Goal: Task Accomplishment & Management: Manage account settings

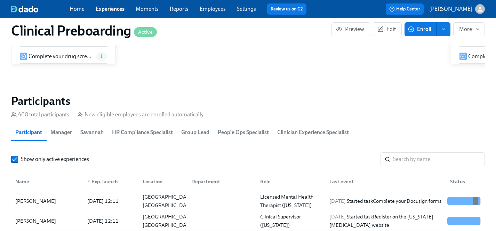
scroll to position [0, 8425]
click at [216, 9] on link "Employees" at bounding box center [213, 9] width 26 height 7
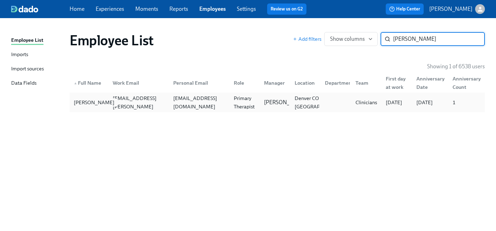
type input "[PERSON_NAME]"
click at [86, 104] on div "[PERSON_NAME]" at bounding box center [94, 102] width 46 height 8
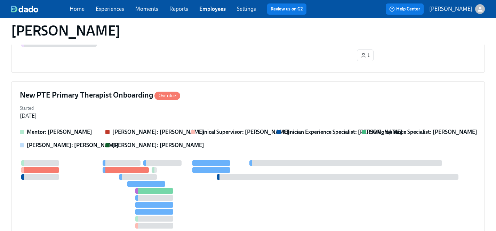
scroll to position [353, 0]
click at [92, 192] on div at bounding box center [248, 194] width 456 height 68
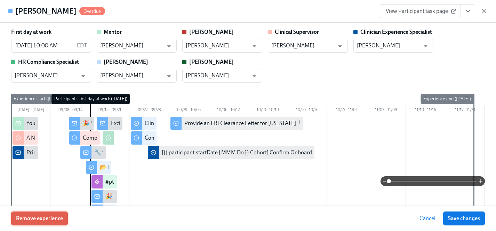
click at [48, 219] on span "Remove experience" at bounding box center [39, 218] width 47 height 7
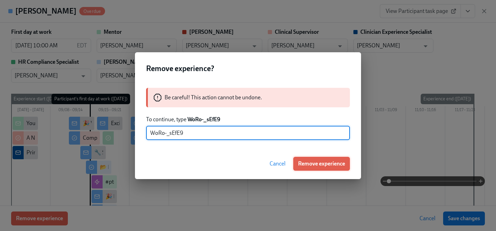
type input "WoRo-_sEfE9"
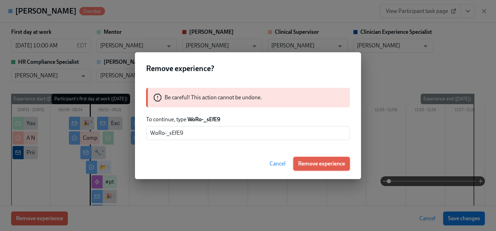
click at [330, 158] on button "Remove experience" at bounding box center [321, 164] width 57 height 14
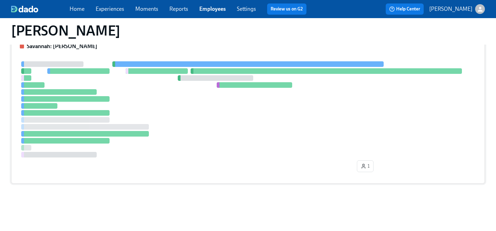
scroll to position [243, 0]
